Goal: Information Seeking & Learning: Learn about a topic

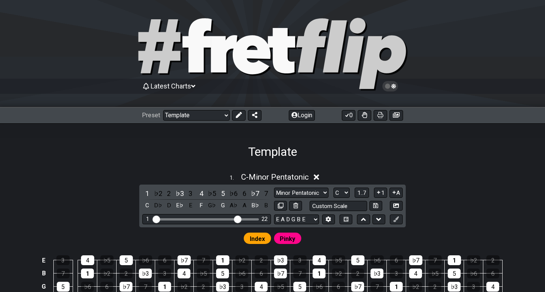
select select "/021725779736"
select select "C"
select select "G"
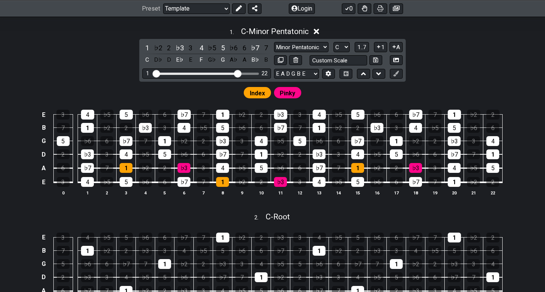
scroll to position [144, 0]
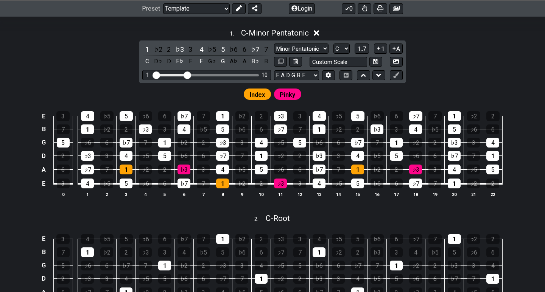
drag, startPoint x: 239, startPoint y: 76, endPoint x: 187, endPoint y: 81, distance: 52.1
click at [187, 81] on div "1 ♭2 2 ♭3 3 4 ♭5 5 ♭6 6 ♭7 7 C D♭ D E♭ E F G♭ G A♭ A B♭ B Minor Pentatonic Root…" at bounding box center [272, 61] width 266 height 43
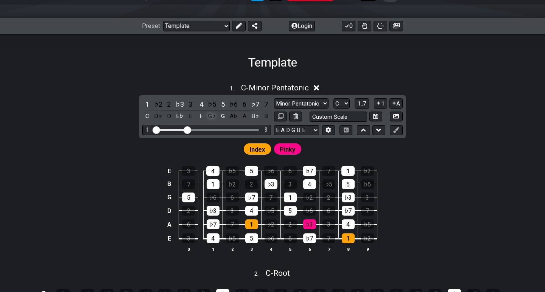
scroll to position [81, 0]
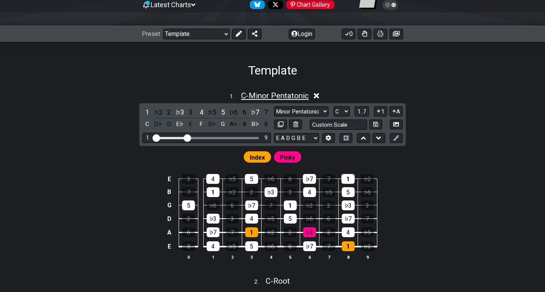
click at [242, 97] on span "C - Minor Pentatonic" at bounding box center [275, 95] width 68 height 9
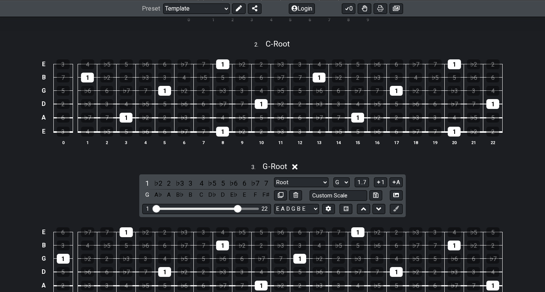
scroll to position [280, 0]
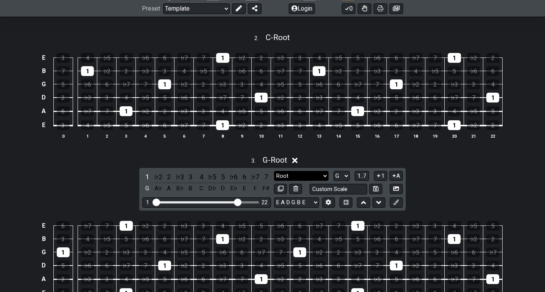
select select "Minor Pentatonic"
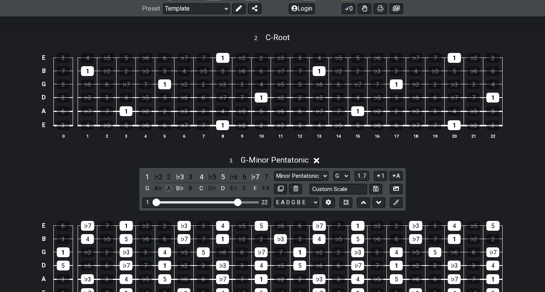
click at [168, 185] on div "A" at bounding box center [169, 188] width 10 height 10
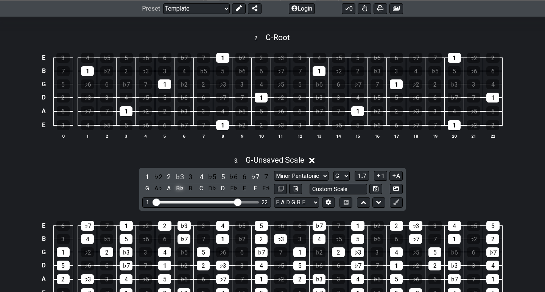
click at [179, 186] on div "B♭" at bounding box center [180, 188] width 10 height 10
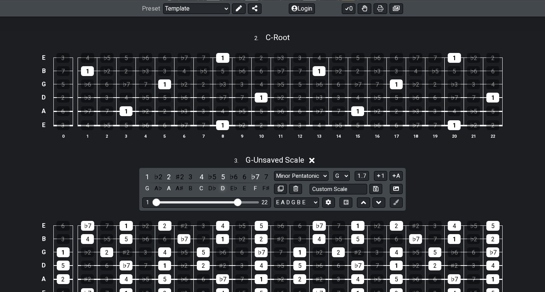
click at [224, 185] on div "D" at bounding box center [223, 188] width 10 height 10
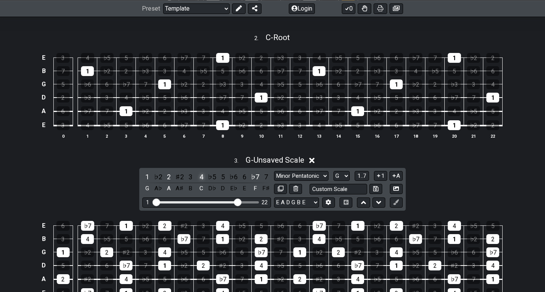
click at [200, 174] on div "4" at bounding box center [201, 177] width 10 height 10
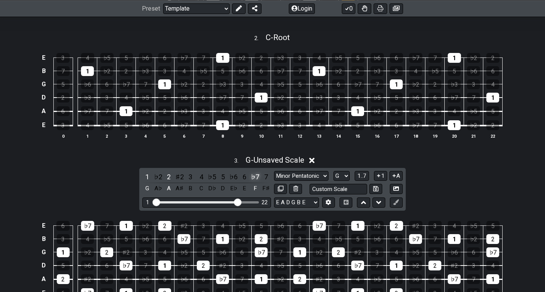
click at [253, 172] on div "♭7" at bounding box center [255, 177] width 10 height 10
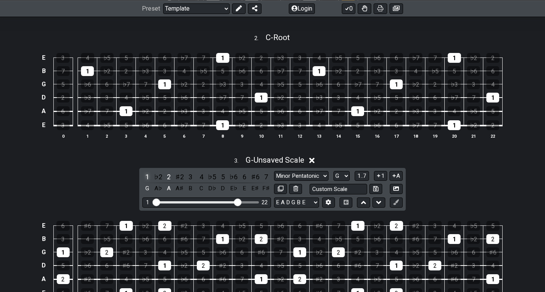
click at [146, 174] on div "1" at bounding box center [147, 177] width 10 height 10
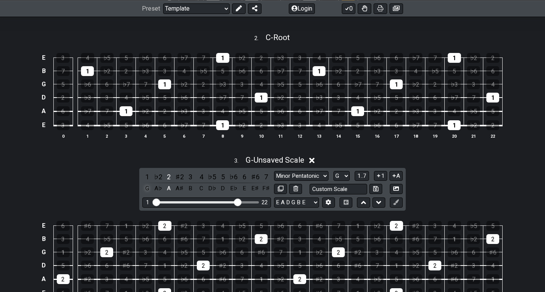
click at [149, 187] on div "G" at bounding box center [147, 188] width 10 height 10
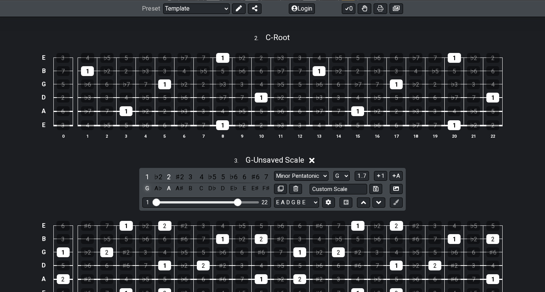
click at [149, 185] on div "G" at bounding box center [147, 188] width 10 height 10
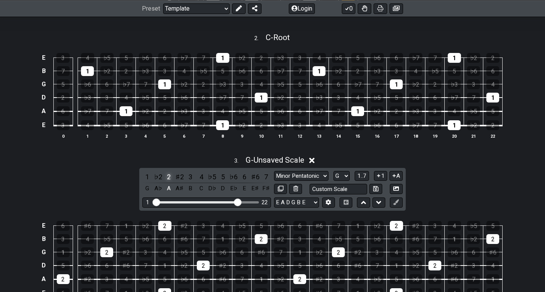
click at [169, 173] on div "2" at bounding box center [169, 177] width 10 height 10
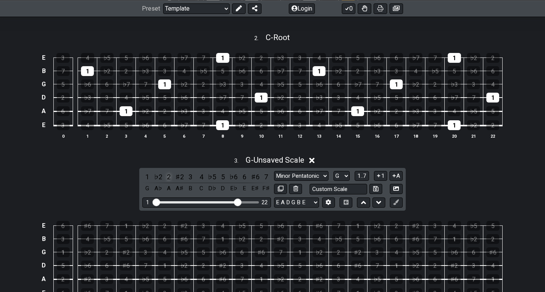
click at [169, 173] on div "2" at bounding box center [169, 177] width 10 height 10
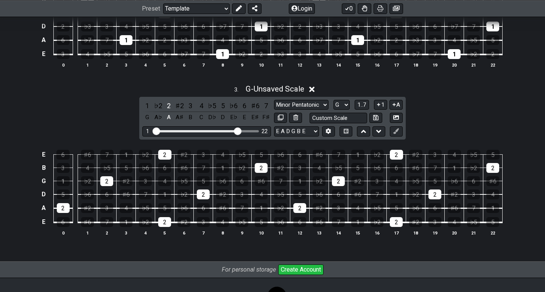
scroll to position [350, 0]
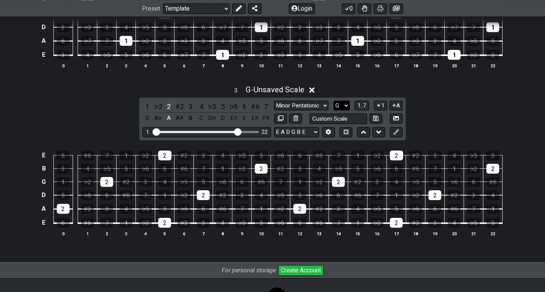
select select "A"
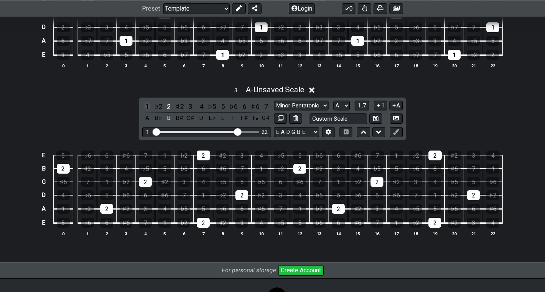
click at [148, 104] on div "1" at bounding box center [147, 106] width 10 height 10
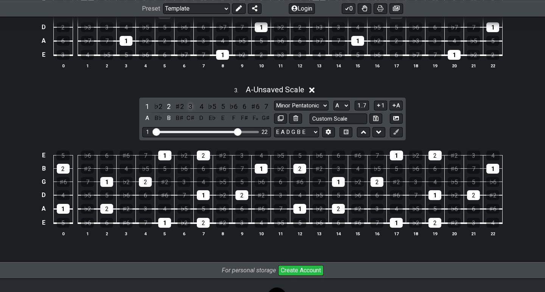
click at [189, 103] on div "3" at bounding box center [190, 106] width 10 height 10
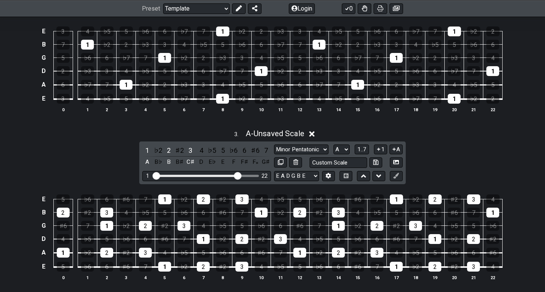
scroll to position [308, 0]
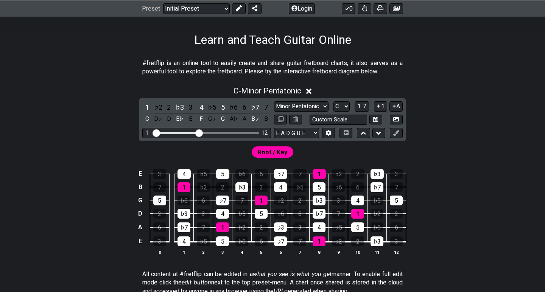
scroll to position [116, 0]
